Goal: Task Accomplishment & Management: Use online tool/utility

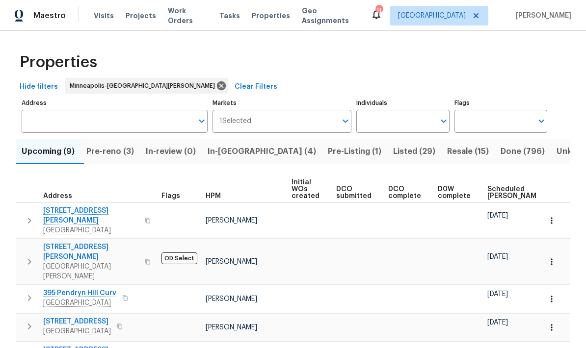
click at [102, 154] on span "Pre-reno (3)" at bounding box center [110, 152] width 48 height 14
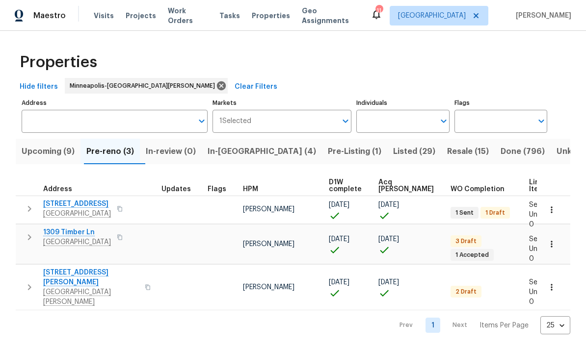
click at [55, 205] on span "[STREET_ADDRESS]" at bounding box center [77, 204] width 68 height 10
click at [45, 131] on input "Address" at bounding box center [107, 121] width 171 height 23
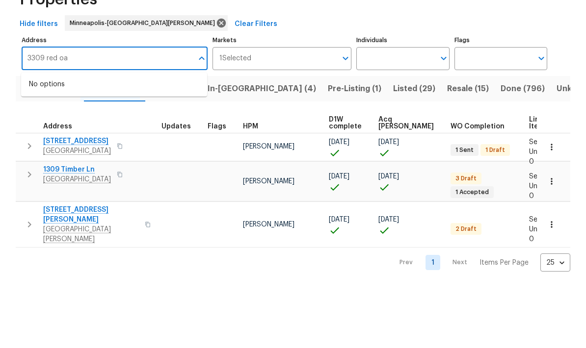
type input "3309 red oak"
click at [38, 139] on li "3309 Red Oak Cir N Burnsville MN 55337" at bounding box center [114, 147] width 186 height 17
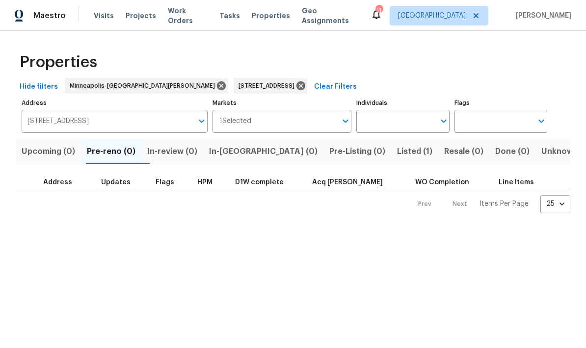
click at [397, 152] on span "Listed (1)" at bounding box center [414, 152] width 35 height 14
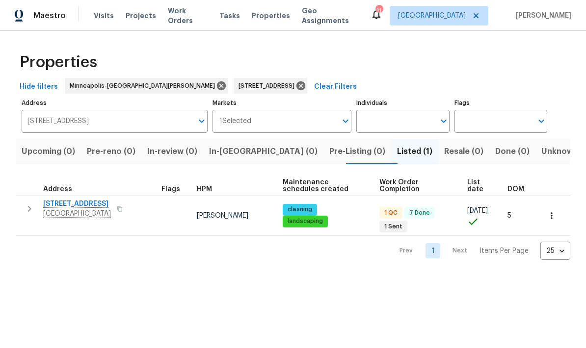
click at [556, 213] on icon "button" at bounding box center [552, 216] width 10 height 10
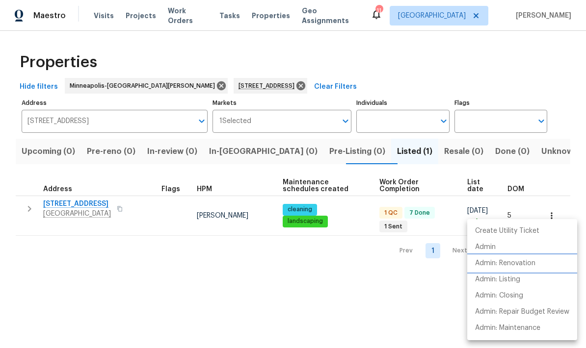
click at [505, 260] on p "Admin: Renovation" at bounding box center [505, 264] width 60 height 10
click at [55, 209] on div at bounding box center [293, 174] width 586 height 348
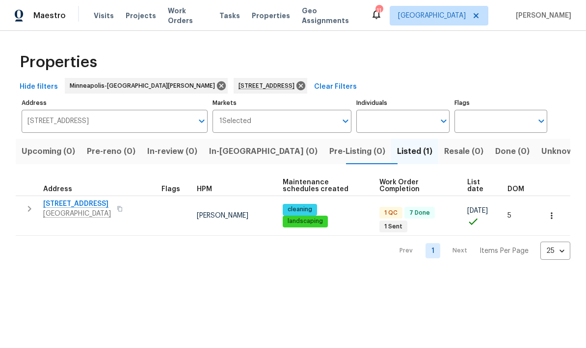
click at [72, 204] on span "3309 Red Oak Cir N" at bounding box center [77, 204] width 68 height 10
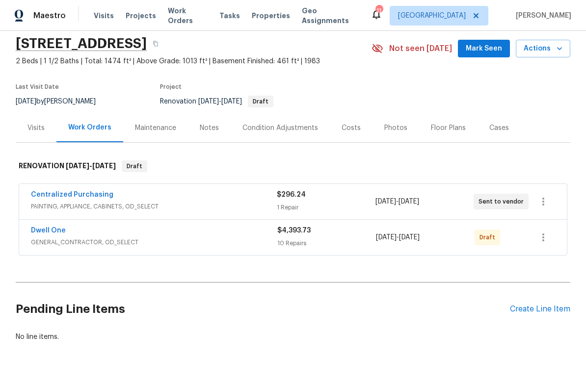
scroll to position [34, 0]
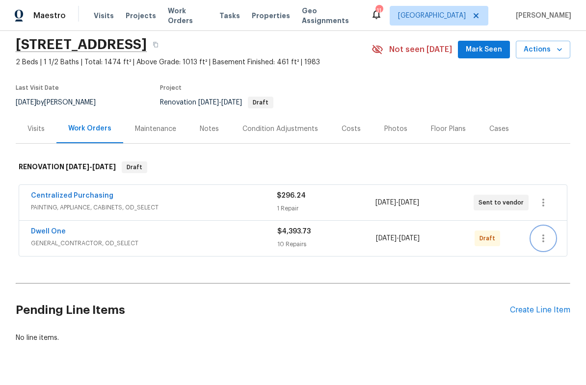
click at [548, 242] on icon "button" at bounding box center [543, 239] width 12 height 12
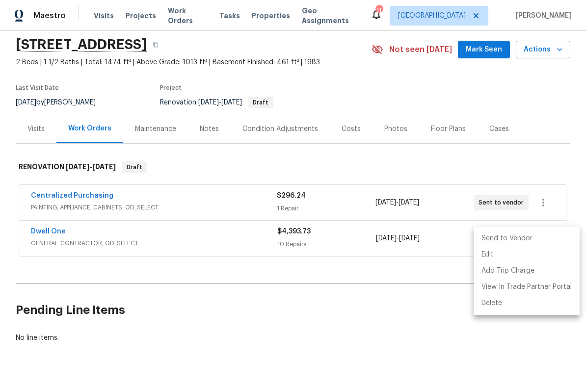
click at [490, 238] on li "Send to Vendor" at bounding box center [526, 239] width 106 height 16
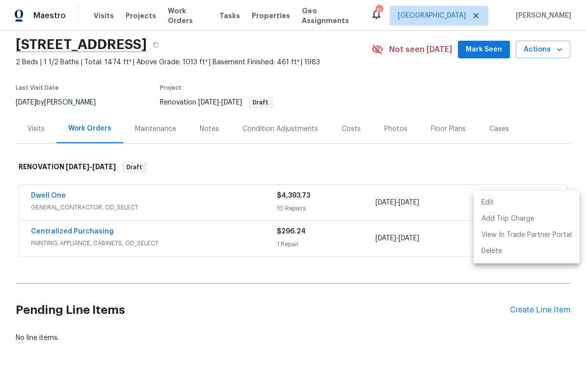
click at [346, 130] on div at bounding box center [293, 192] width 586 height 385
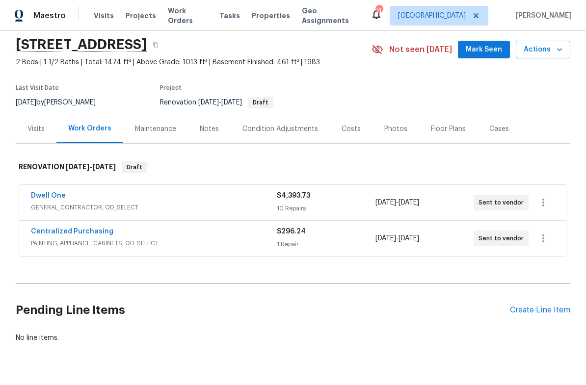
click at [343, 126] on div "Costs" at bounding box center [350, 129] width 19 height 10
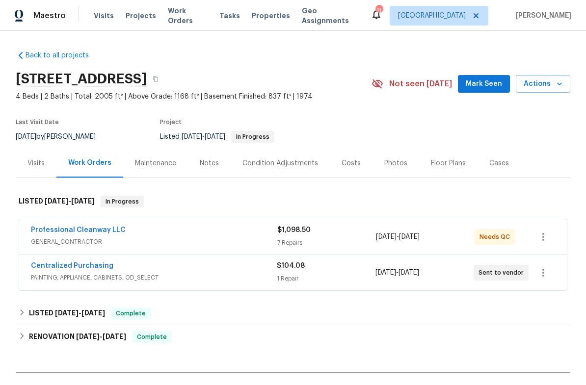
click at [57, 231] on link "Professional Cleanway LLC" at bounding box center [78, 230] width 95 height 7
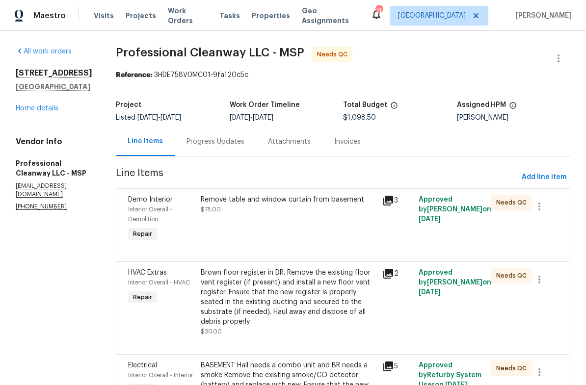
click at [200, 142] on div "Progress Updates" at bounding box center [215, 142] width 58 height 10
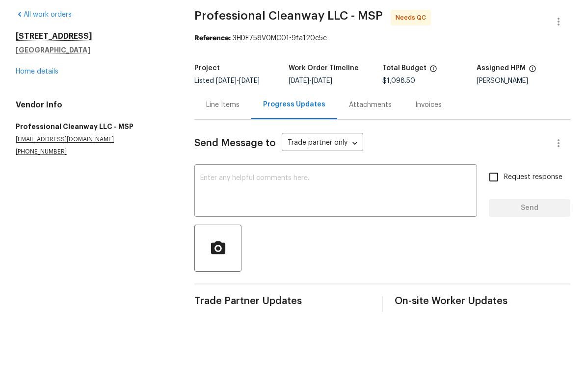
click at [26, 105] on link "Home details" at bounding box center [37, 108] width 43 height 7
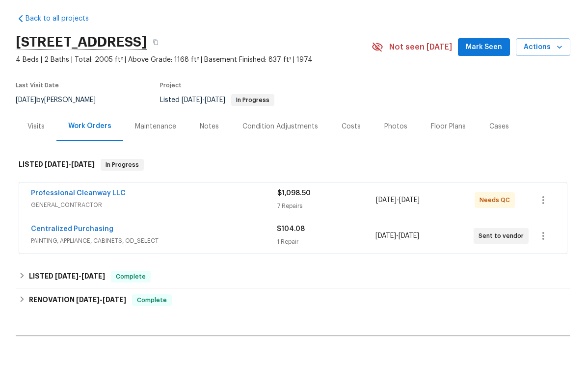
click at [204, 158] on div "Notes" at bounding box center [209, 163] width 19 height 10
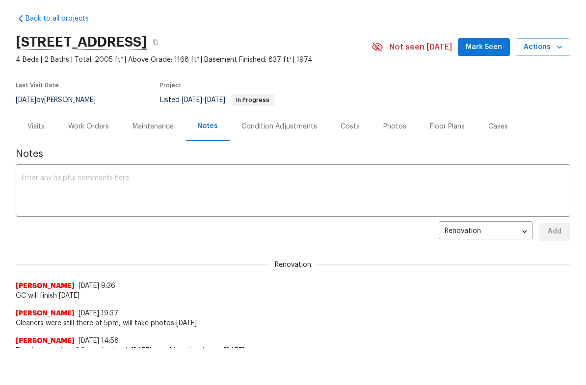
click at [38, 211] on textarea at bounding box center [293, 228] width 543 height 34
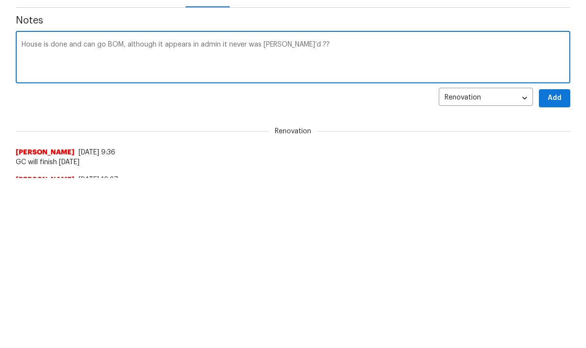
type textarea "House is done and can go BOM, although it appears in admin it never was TOM’d ??"
click at [559, 260] on button "Add" at bounding box center [554, 269] width 31 height 18
